Goal: Transaction & Acquisition: Download file/media

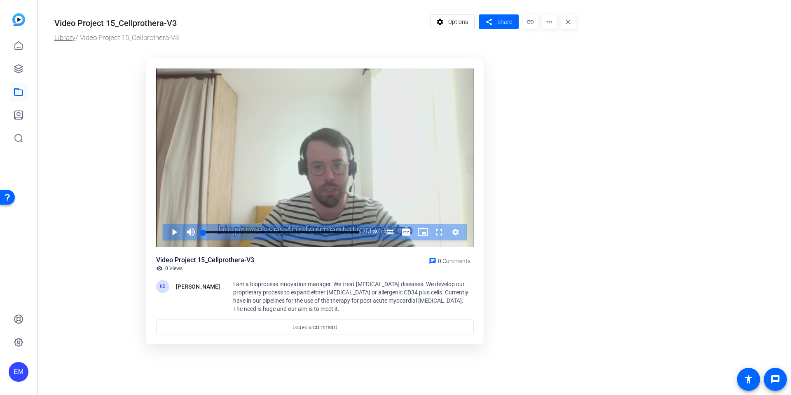
click at [64, 37] on link "Library" at bounding box center [64, 37] width 21 height 8
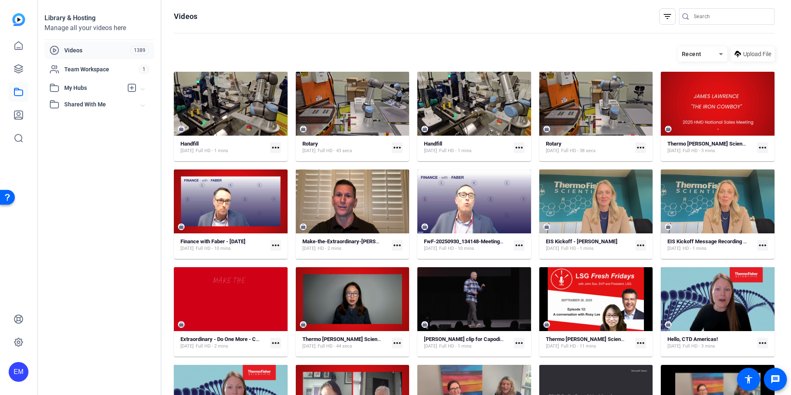
click at [744, 21] on input "Search" at bounding box center [731, 17] width 74 height 10
type input "cellprothera"
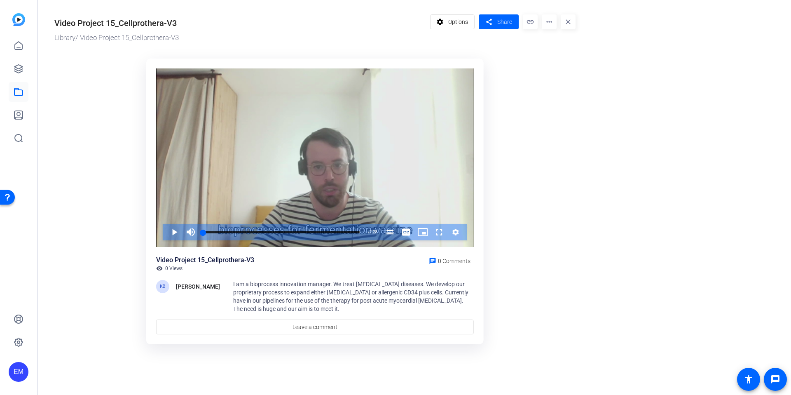
click at [554, 19] on mat-icon "more_horiz" at bounding box center [549, 21] width 15 height 15
click at [560, 57] on span "Download" at bounding box center [566, 57] width 36 height 10
